Goal: Information Seeking & Learning: Learn about a topic

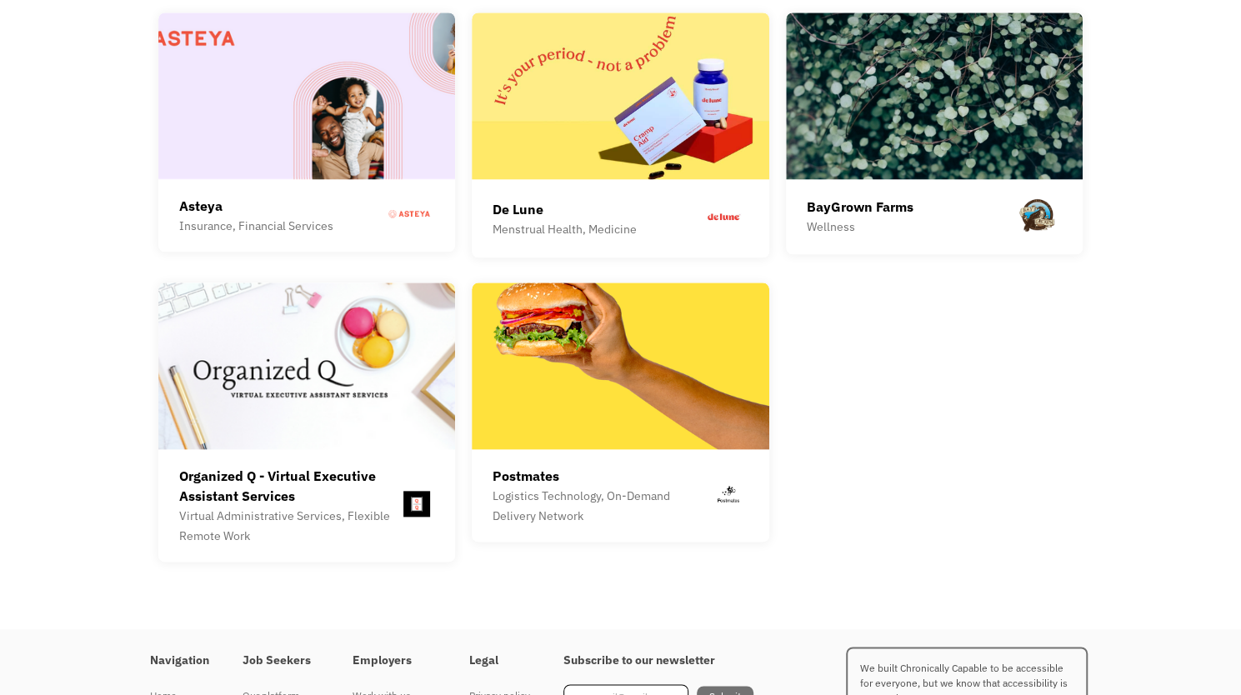
scroll to position [4711, 0]
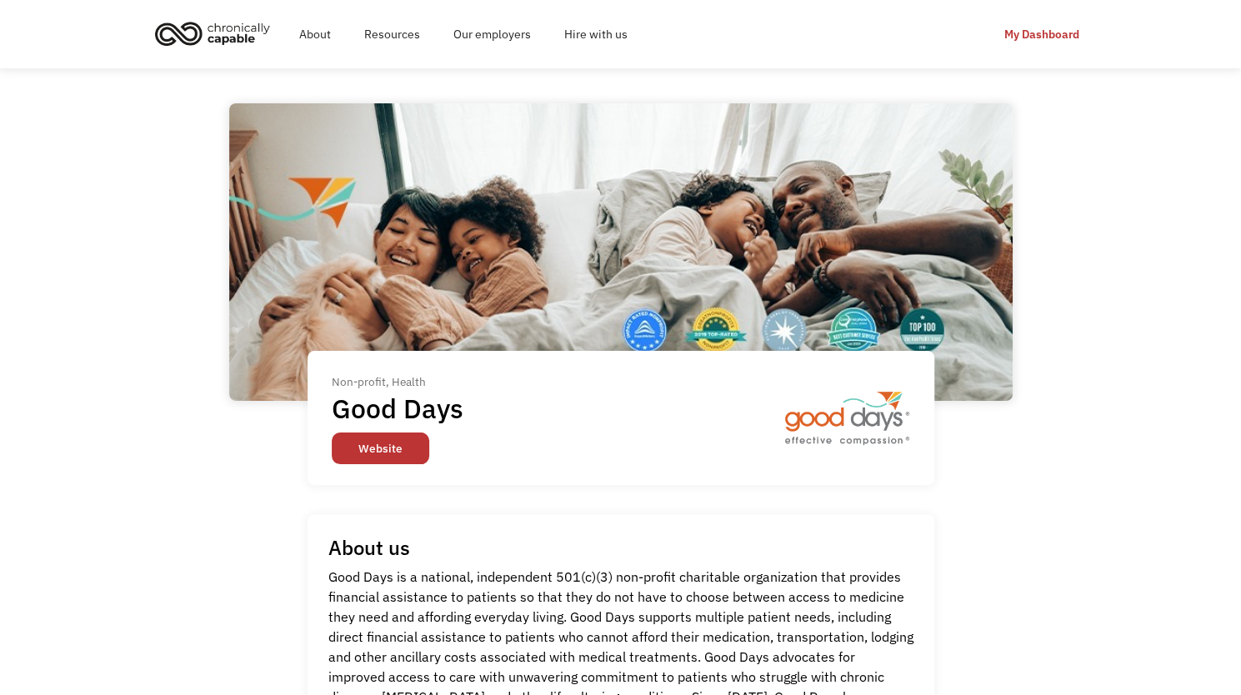
click at [375, 447] on link "Website" at bounding box center [380, 448] width 97 height 32
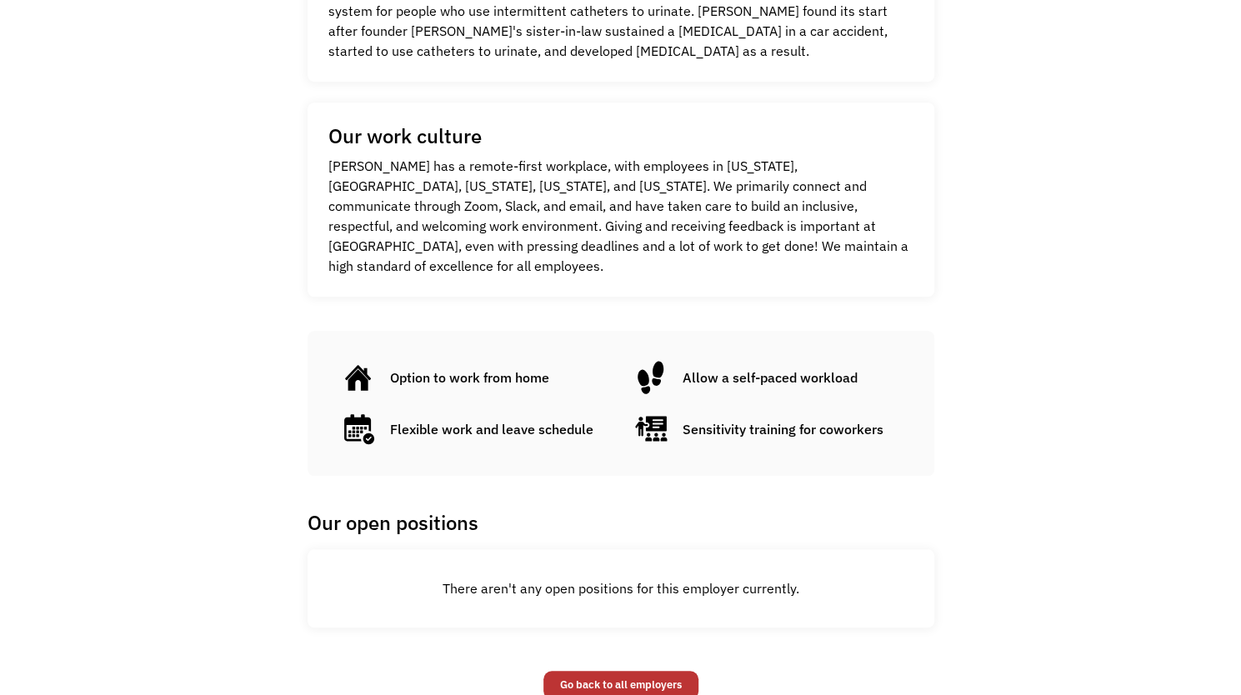
scroll to position [270, 0]
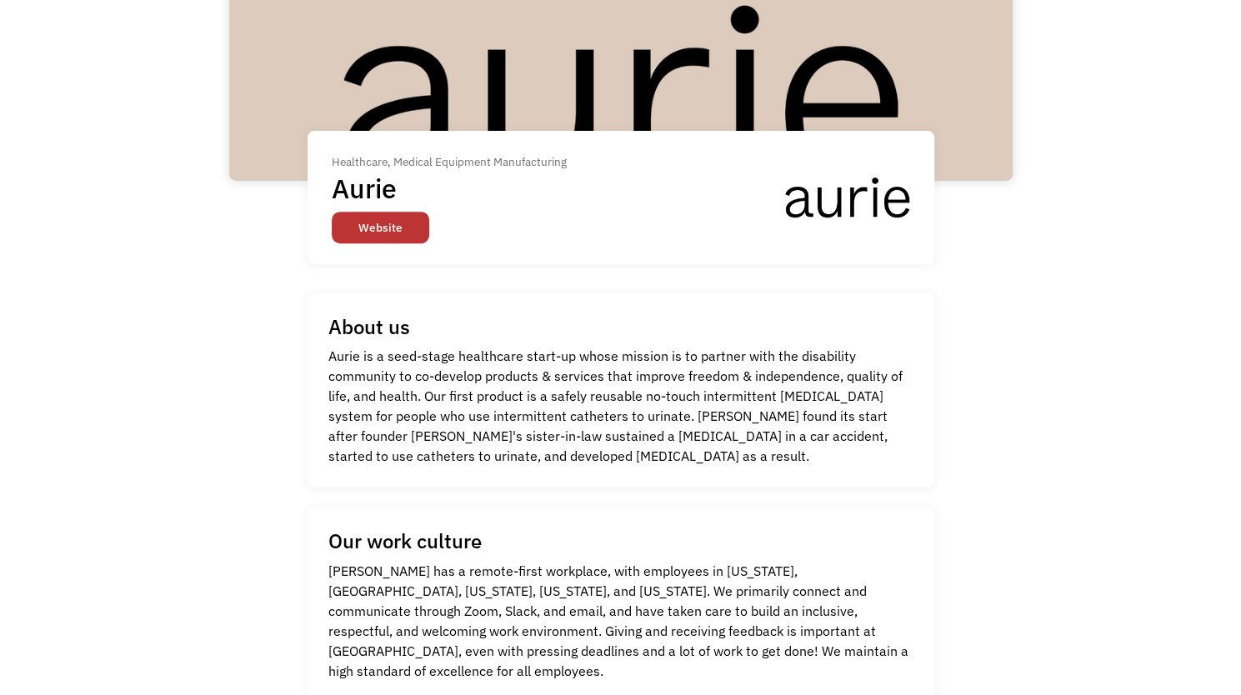
click at [388, 231] on link "Website" at bounding box center [380, 228] width 97 height 32
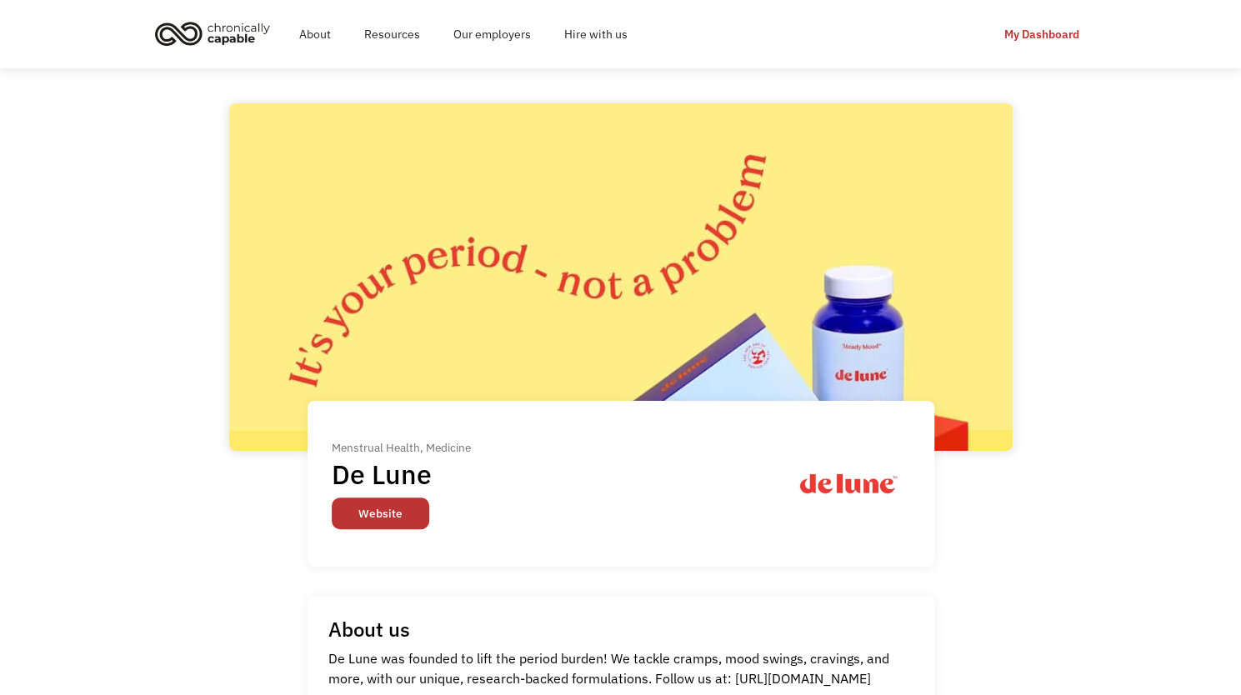
click at [380, 512] on link "Website" at bounding box center [380, 513] width 97 height 32
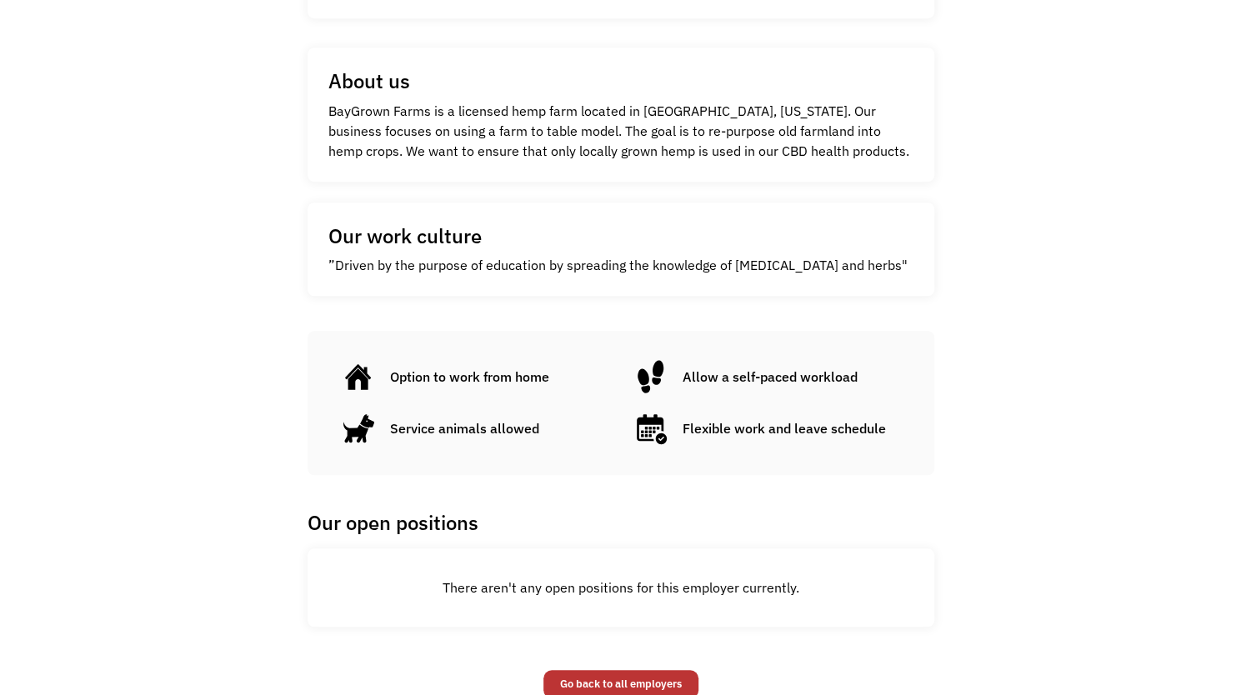
scroll to position [318, 0]
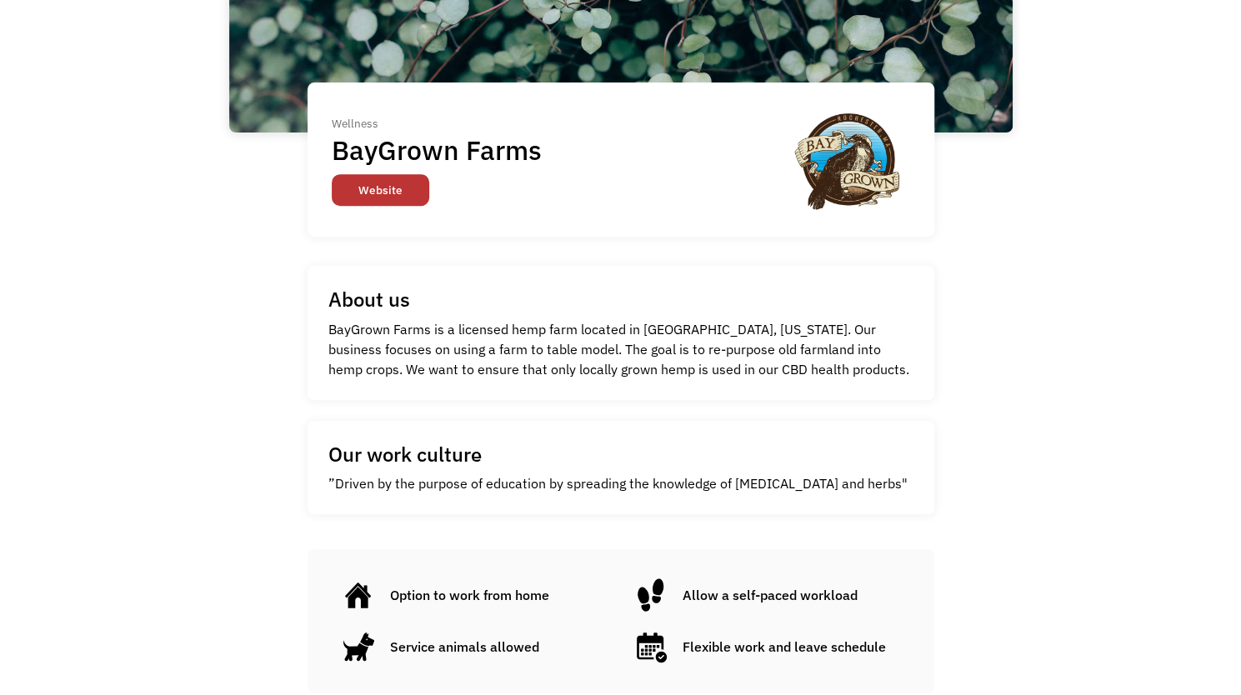
click at [394, 179] on link "Website" at bounding box center [380, 190] width 97 height 32
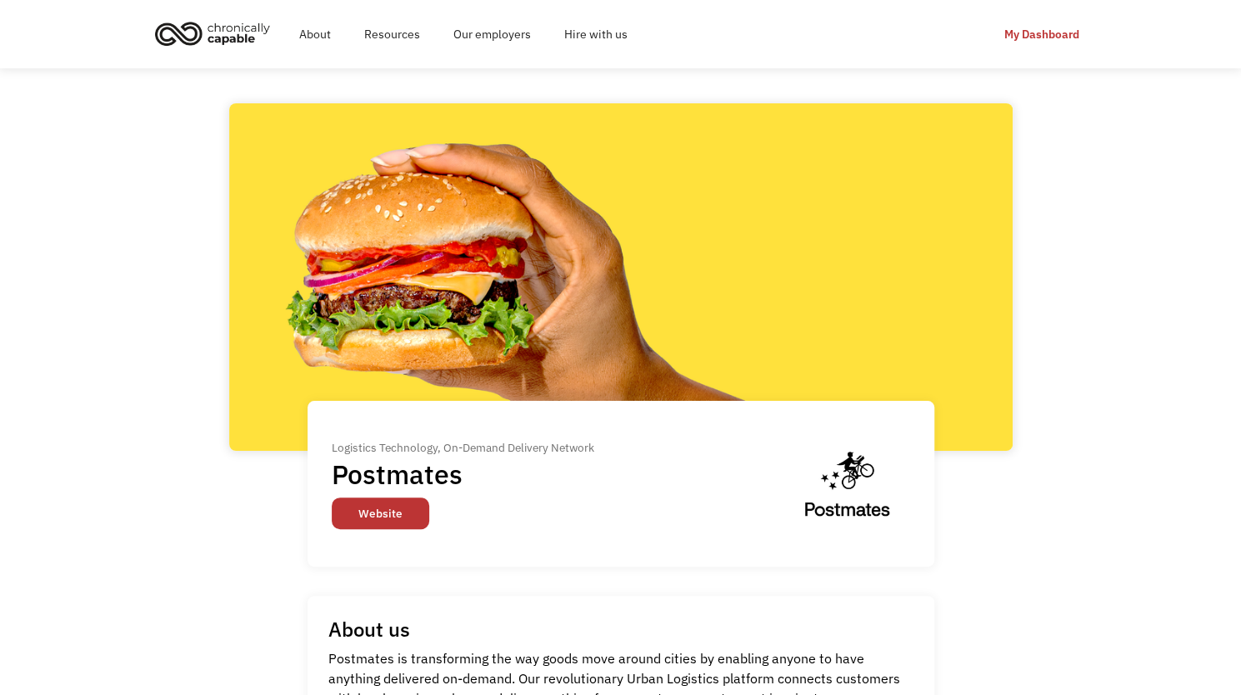
click at [382, 517] on link "Website" at bounding box center [380, 513] width 97 height 32
